Goal: Task Accomplishment & Management: Manage account settings

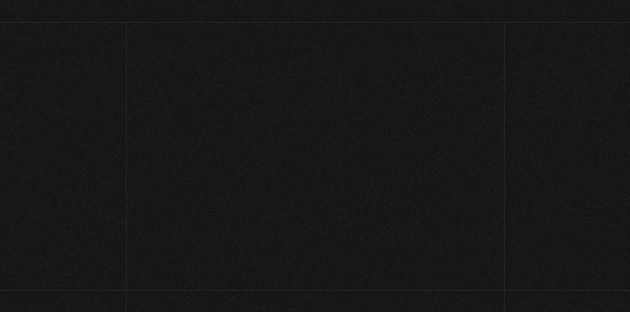
scroll to position [506, 0]
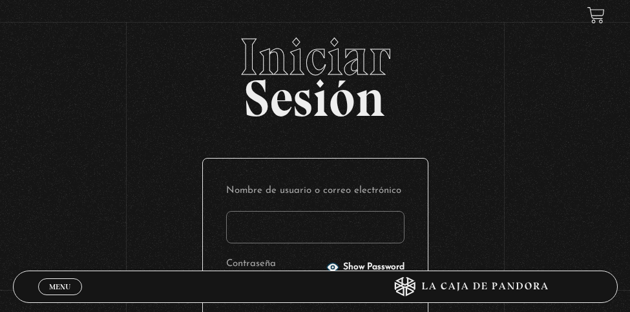
scroll to position [506, 0]
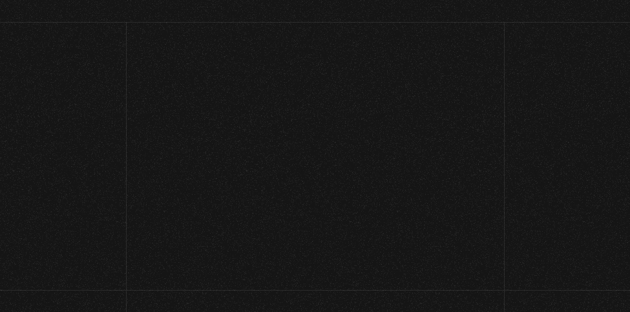
scroll to position [528, 0]
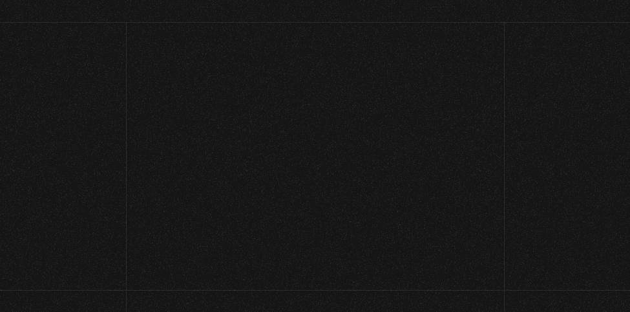
scroll to position [506, 0]
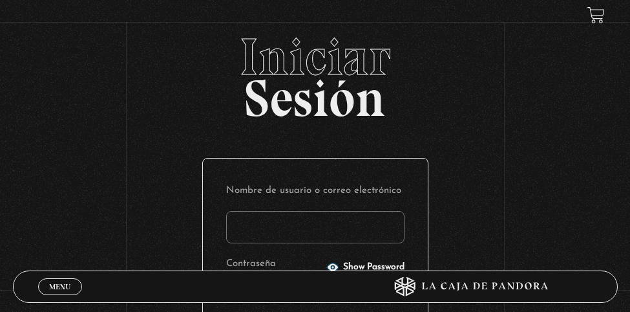
scroll to position [506, 0]
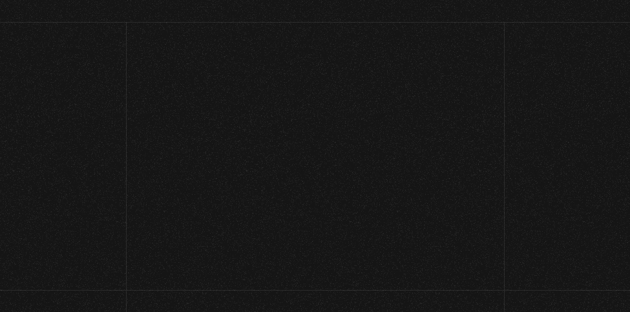
scroll to position [528, 0]
